Goal: Connect with others: Connect with other users

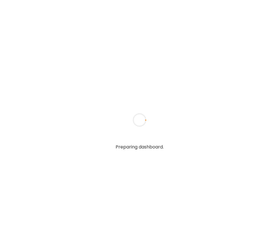
type textarea "**********"
type input "**********"
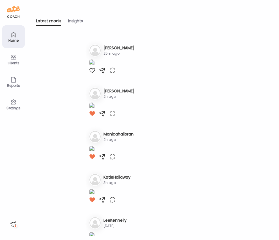
click at [92, 74] on div at bounding box center [92, 70] width 7 height 7
click at [109, 48] on h3 "[PERSON_NAME]" at bounding box center [119, 48] width 31 height 6
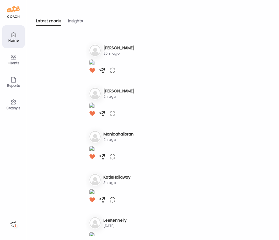
click at [13, 60] on icon at bounding box center [13, 57] width 7 height 7
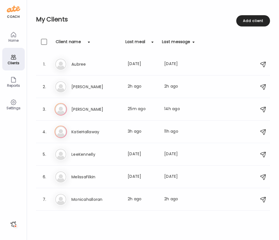
click at [78, 110] on h3 "[PERSON_NAME]" at bounding box center [96, 109] width 50 height 7
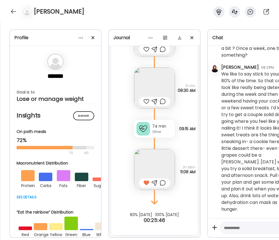
scroll to position [6622, 0]
click at [161, 184] on div at bounding box center [163, 182] width 6 height 7
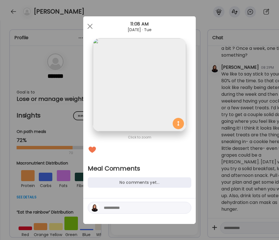
scroll to position [0, 0]
click at [138, 209] on textarea at bounding box center [142, 207] width 76 height 7
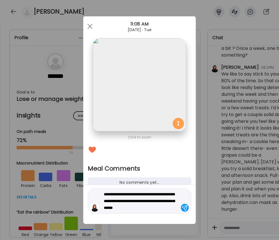
type textarea "**********"
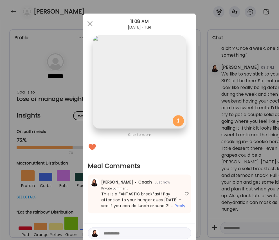
click at [90, 23] on span at bounding box center [89, 23] width 5 height 5
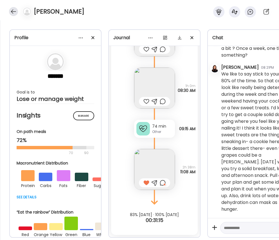
click at [13, 11] on div at bounding box center [13, 11] width 9 height 9
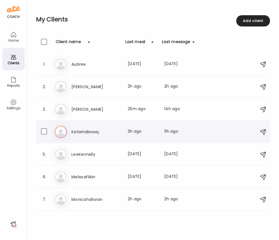
click at [88, 131] on h3 "KatieHallaway" at bounding box center [96, 131] width 50 height 7
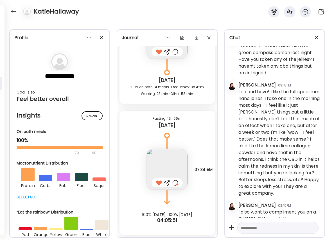
scroll to position [1529, 0]
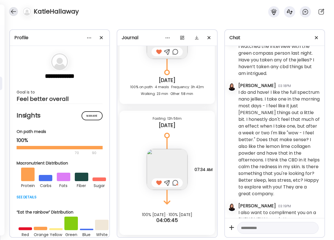
click at [15, 12] on div at bounding box center [13, 11] width 9 height 9
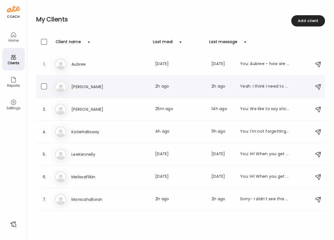
click at [84, 88] on h3 "[PERSON_NAME]" at bounding box center [96, 86] width 50 height 7
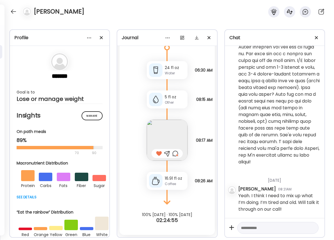
scroll to position [2448, 0]
click at [13, 13] on div at bounding box center [13, 11] width 9 height 9
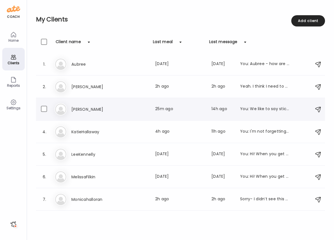
click at [77, 109] on h3 "[PERSON_NAME]" at bounding box center [96, 109] width 50 height 7
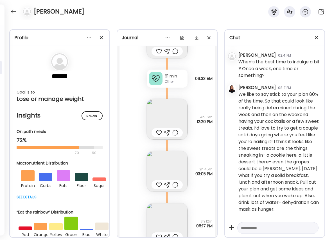
scroll to position [6250, 0]
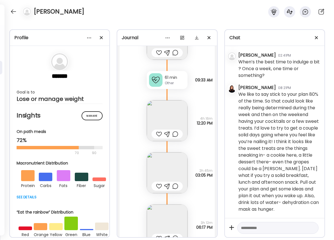
click at [163, 119] on img at bounding box center [167, 120] width 41 height 41
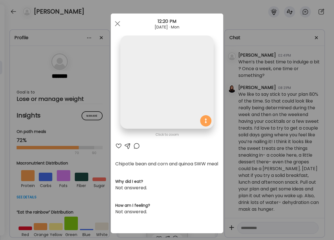
click at [163, 119] on img at bounding box center [166, 81] width 93 height 93
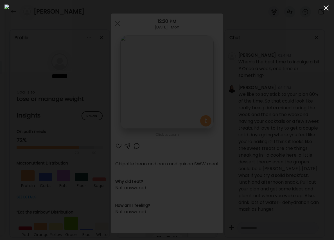
click at [279, 7] on span at bounding box center [326, 7] width 5 height 5
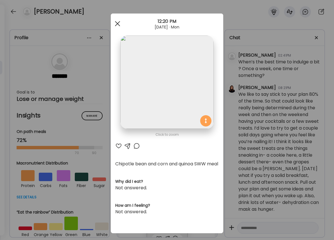
click at [115, 22] on div at bounding box center [117, 23] width 11 height 11
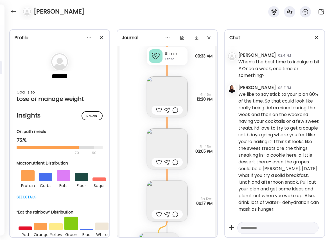
scroll to position [6280, 0]
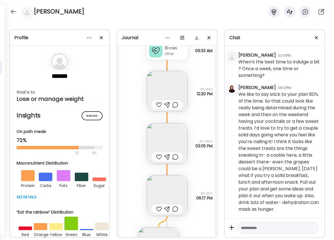
click at [168, 138] on img at bounding box center [167, 143] width 41 height 41
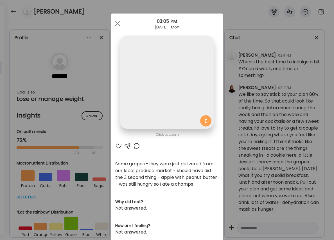
click at [168, 138] on section at bounding box center [167, 88] width 113 height 106
click at [116, 24] on div at bounding box center [117, 23] width 11 height 11
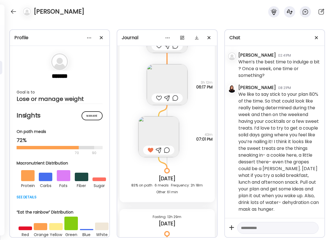
scroll to position [6391, 0]
click at [163, 123] on img at bounding box center [158, 136] width 41 height 41
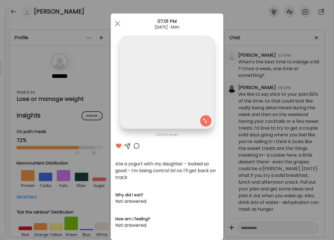
click at [163, 123] on img at bounding box center [166, 81] width 93 height 93
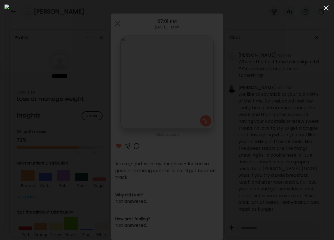
click at [279, 6] on span at bounding box center [326, 7] width 5 height 5
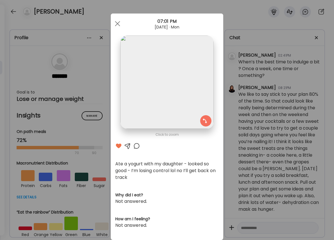
scroll to position [3, 0]
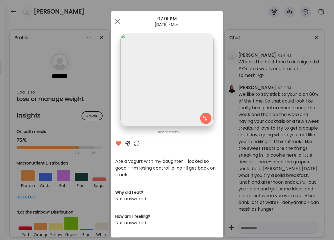
click at [119, 21] on div at bounding box center [117, 20] width 11 height 11
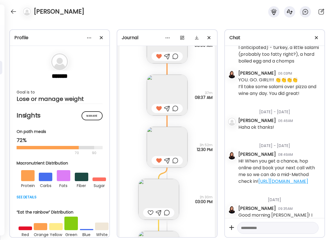
scroll to position [5720, 0]
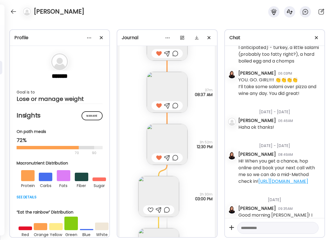
click at [171, 130] on img at bounding box center [167, 144] width 41 height 41
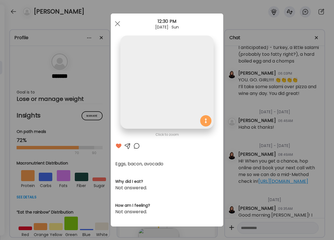
scroll to position [0, 0]
click at [171, 129] on img at bounding box center [166, 81] width 93 height 93
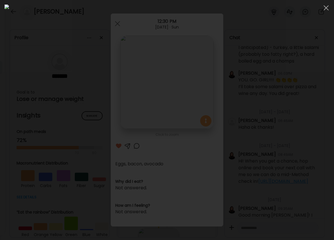
click at [279, 8] on div at bounding box center [326, 7] width 11 height 11
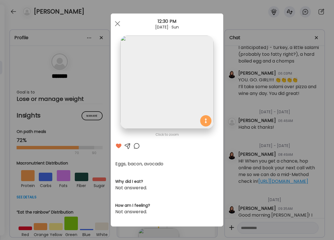
click at [136, 145] on div at bounding box center [136, 145] width 7 height 7
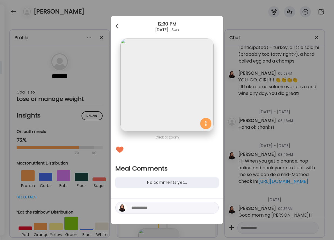
click at [116, 23] on div at bounding box center [117, 26] width 11 height 11
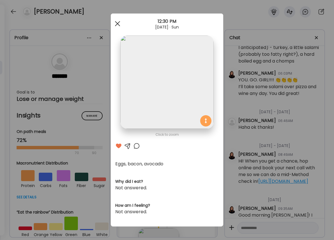
click at [117, 21] on div at bounding box center [117, 23] width 11 height 11
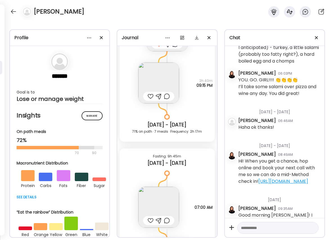
scroll to position [5501, 0]
click at [159, 204] on img at bounding box center [158, 206] width 41 height 41
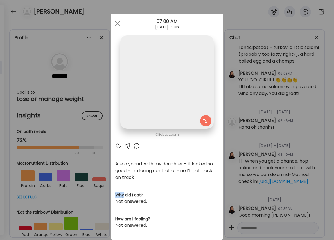
click at [159, 204] on section "Are a yogurt with my daughter - it looked so good - I’m losing control lol - no…" at bounding box center [167, 194] width 104 height 68
click at [118, 24] on span at bounding box center [117, 23] width 5 height 5
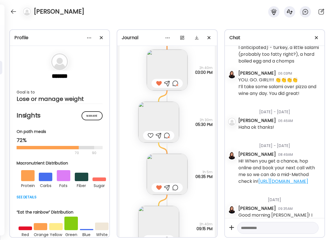
scroll to position [5358, 0]
click at [164, 113] on img at bounding box center [158, 121] width 41 height 41
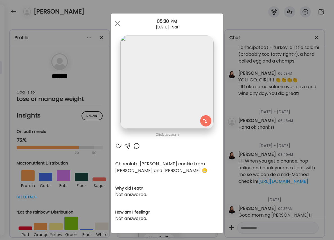
click at [137, 144] on div at bounding box center [136, 145] width 7 height 7
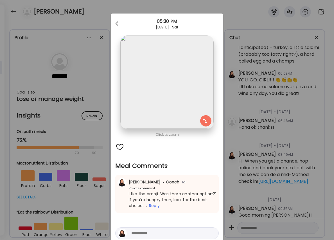
click at [115, 23] on div at bounding box center [117, 23] width 11 height 11
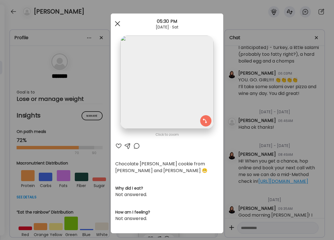
click at [118, 24] on div at bounding box center [117, 23] width 11 height 11
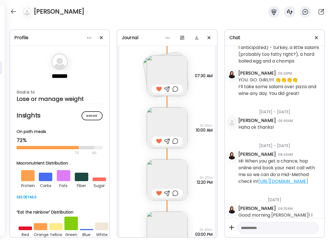
scroll to position [5196, 0]
click at [166, 125] on img at bounding box center [167, 127] width 41 height 41
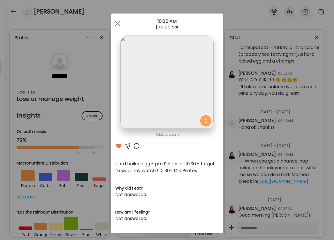
click at [136, 146] on div at bounding box center [136, 145] width 7 height 7
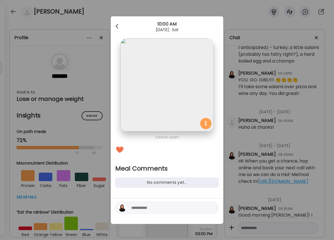
click at [118, 25] on div at bounding box center [117, 26] width 11 height 11
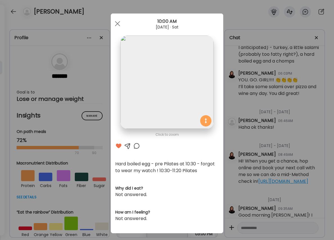
click at [113, 19] on div "10:00 AM" at bounding box center [167, 21] width 113 height 7
click at [117, 23] on span at bounding box center [117, 23] width 5 height 5
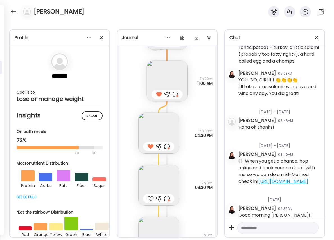
scroll to position [4905, 0]
click at [150, 122] on img at bounding box center [158, 132] width 41 height 41
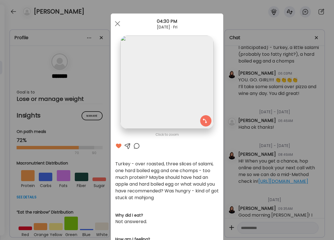
click at [137, 145] on div at bounding box center [136, 145] width 7 height 7
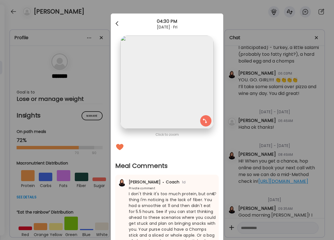
scroll to position [0, 0]
click at [119, 23] on div at bounding box center [117, 23] width 11 height 11
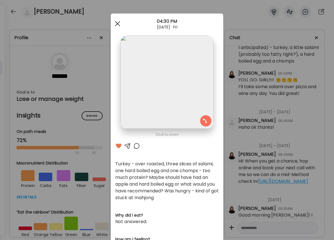
click at [119, 23] on div at bounding box center [117, 23] width 11 height 11
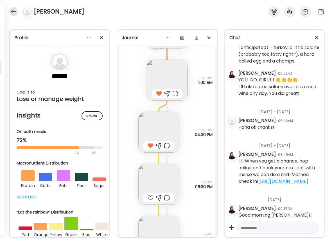
click at [12, 9] on div at bounding box center [13, 11] width 9 height 9
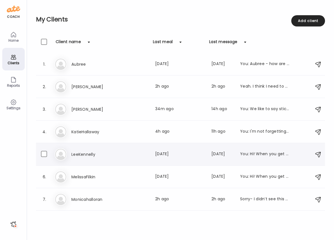
click at [88, 156] on h3 "LeeKennelly" at bounding box center [96, 154] width 50 height 7
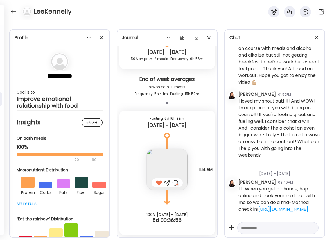
scroll to position [1439, 0]
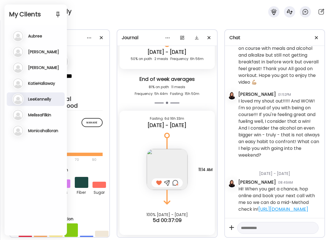
click at [15, 12] on h2 "My Clients" at bounding box center [35, 14] width 53 height 8
click at [14, 12] on h2 "My Clients" at bounding box center [35, 14] width 53 height 8
click at [12, 11] on h2 "My Clients" at bounding box center [35, 14] width 53 height 8
click at [141, 14] on div "LeeKennelly" at bounding box center [167, 10] width 334 height 20
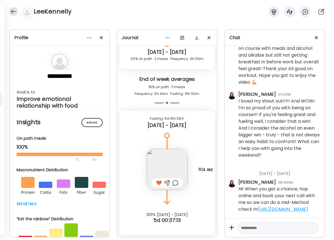
click at [13, 11] on div at bounding box center [13, 11] width 9 height 9
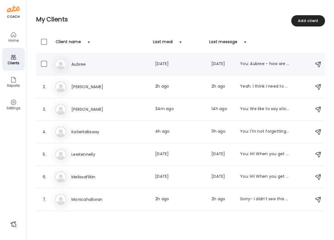
click at [75, 62] on h3 "Aubree" at bounding box center [96, 64] width 50 height 7
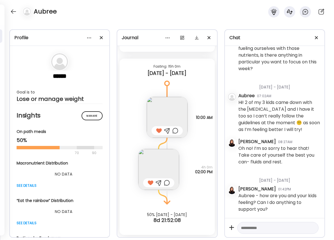
scroll to position [1838, 0]
click at [17, 13] on div at bounding box center [13, 11] width 9 height 9
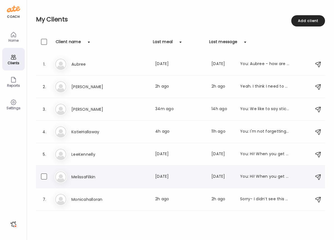
click at [120, 179] on h3 "MelissaFilkin" at bounding box center [96, 176] width 50 height 7
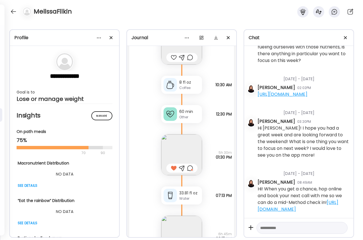
scroll to position [629, 0]
click at [13, 12] on div at bounding box center [13, 11] width 9 height 9
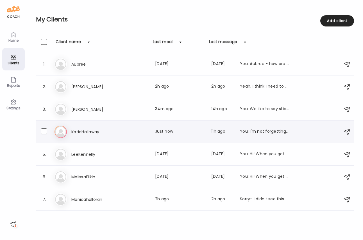
click at [92, 129] on h3 "KatieHallaway" at bounding box center [96, 131] width 50 height 7
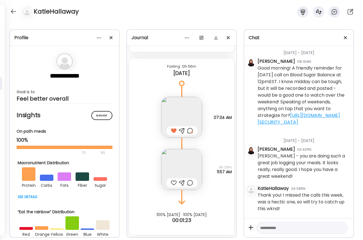
scroll to position [1714, 0]
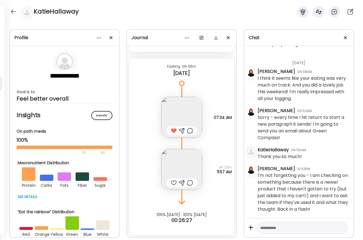
click at [173, 165] on img at bounding box center [181, 169] width 41 height 41
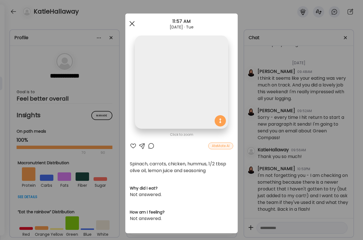
click at [133, 20] on div at bounding box center [132, 23] width 11 height 11
